Goal: Find specific page/section: Find specific page/section

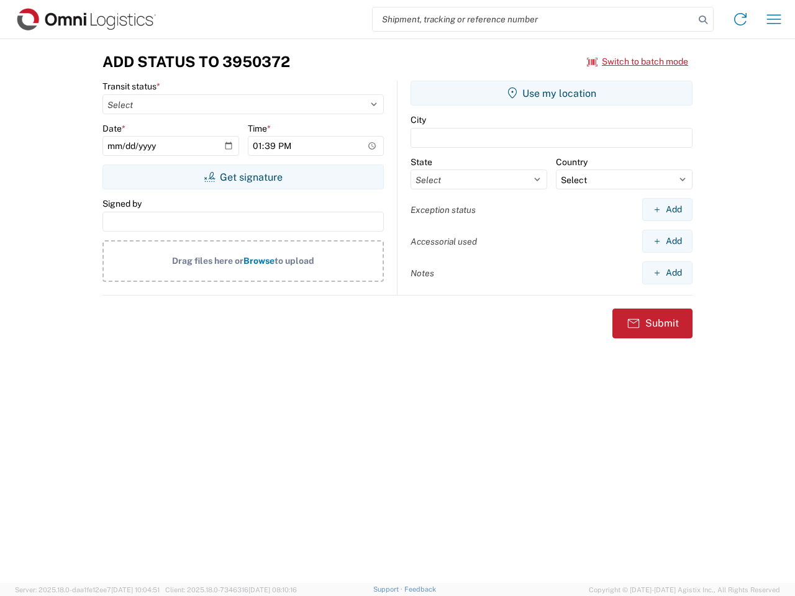
click at [533, 19] on input "search" at bounding box center [533, 19] width 322 height 24
click at [703, 20] on icon at bounding box center [702, 19] width 17 height 17
click at [740, 19] on icon at bounding box center [740, 19] width 20 height 20
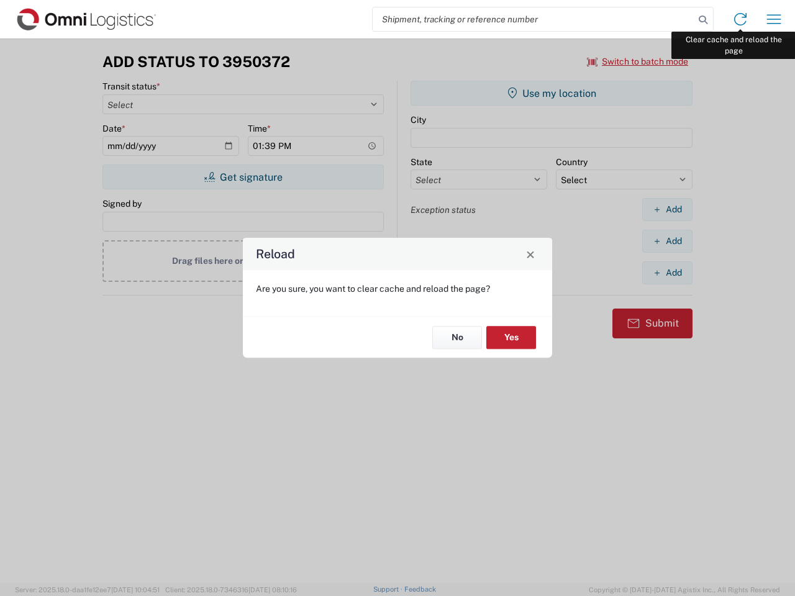
click at [773, 19] on div "Reload Are you sure, you want to clear cache and reload the page? No Yes" at bounding box center [397, 298] width 795 height 596
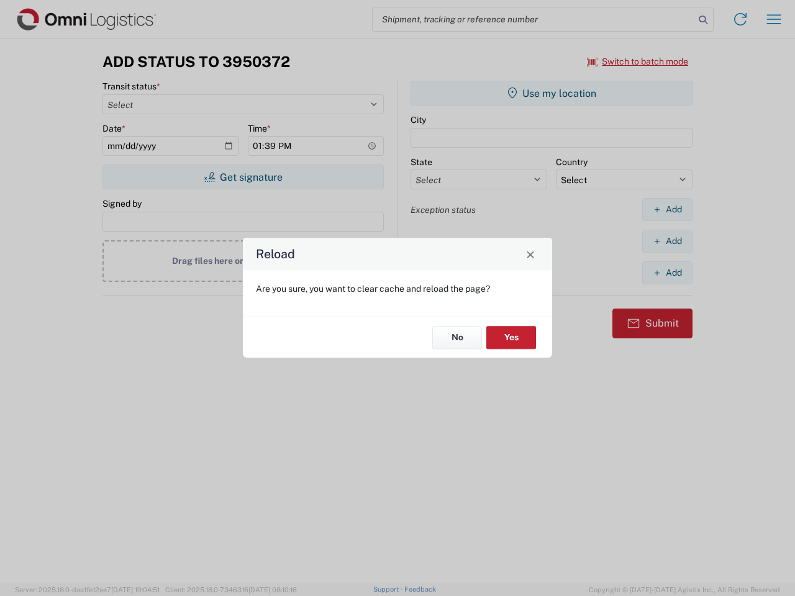
click at [638, 61] on div "Reload Are you sure, you want to clear cache and reload the page? No Yes" at bounding box center [397, 298] width 795 height 596
click at [243, 177] on div "Reload Are you sure, you want to clear cache and reload the page? No Yes" at bounding box center [397, 298] width 795 height 596
click at [551, 93] on div "Reload Are you sure, you want to clear cache and reload the page? No Yes" at bounding box center [397, 298] width 795 height 596
click at [667, 209] on div "Reload Are you sure, you want to clear cache and reload the page? No Yes" at bounding box center [397, 298] width 795 height 596
click at [667, 241] on div "Reload Are you sure, you want to clear cache and reload the page? No Yes" at bounding box center [397, 298] width 795 height 596
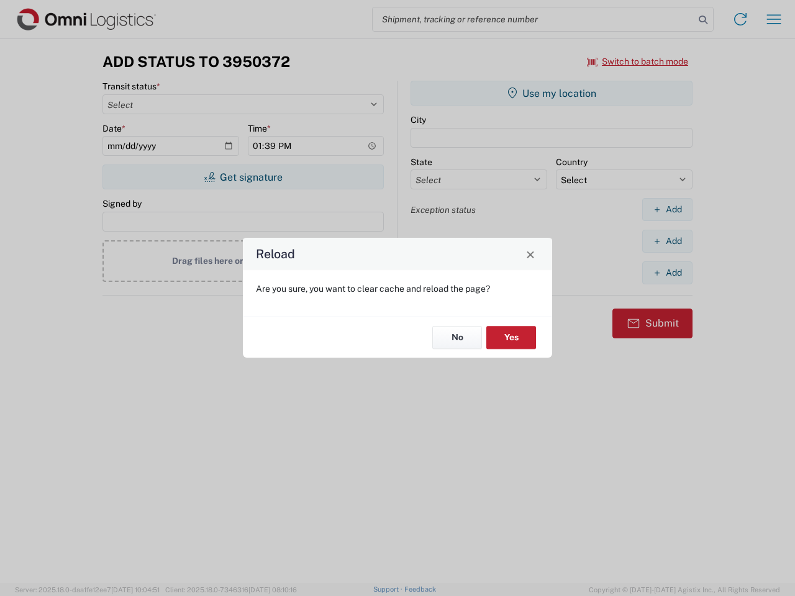
click at [667, 273] on div "Reload Are you sure, you want to clear cache and reload the page? No Yes" at bounding box center [397, 298] width 795 height 596
